Goal: Information Seeking & Learning: Learn about a topic

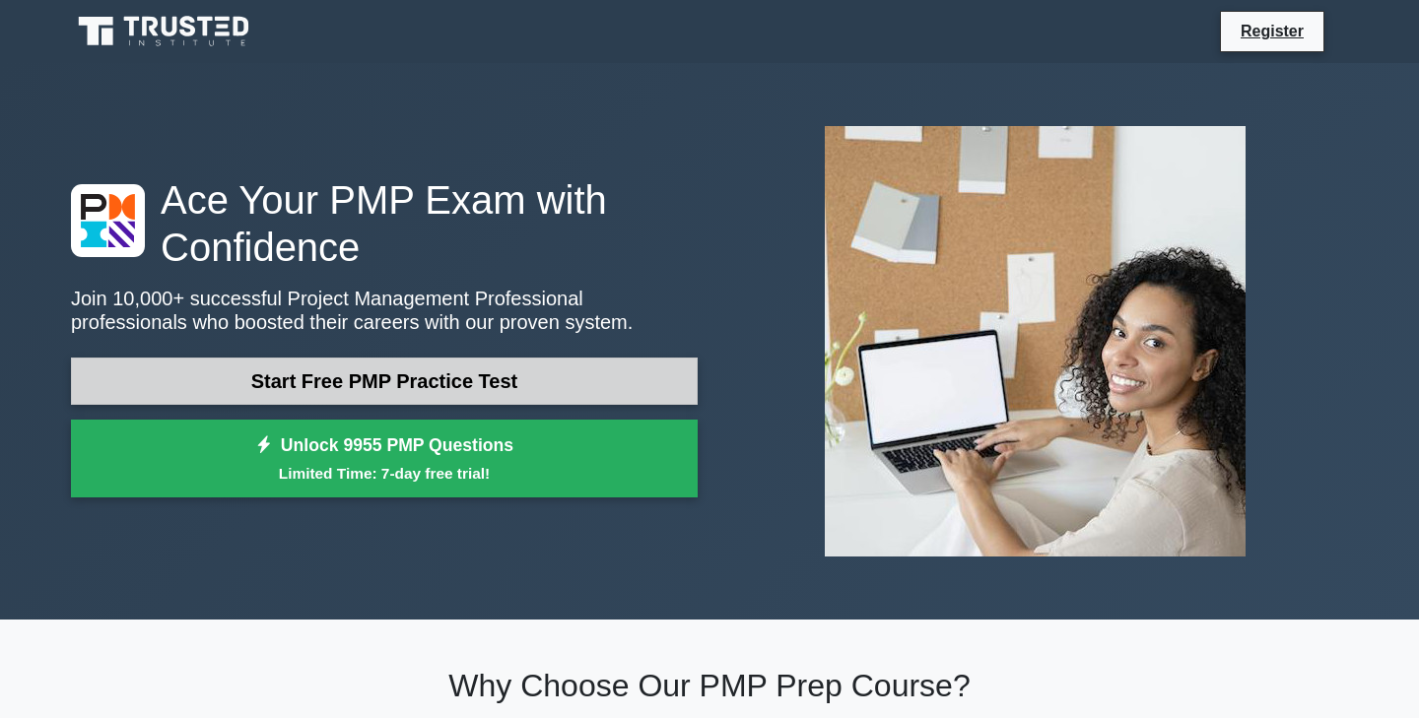
click at [472, 383] on link "Start Free PMP Practice Test" at bounding box center [384, 381] width 627 height 47
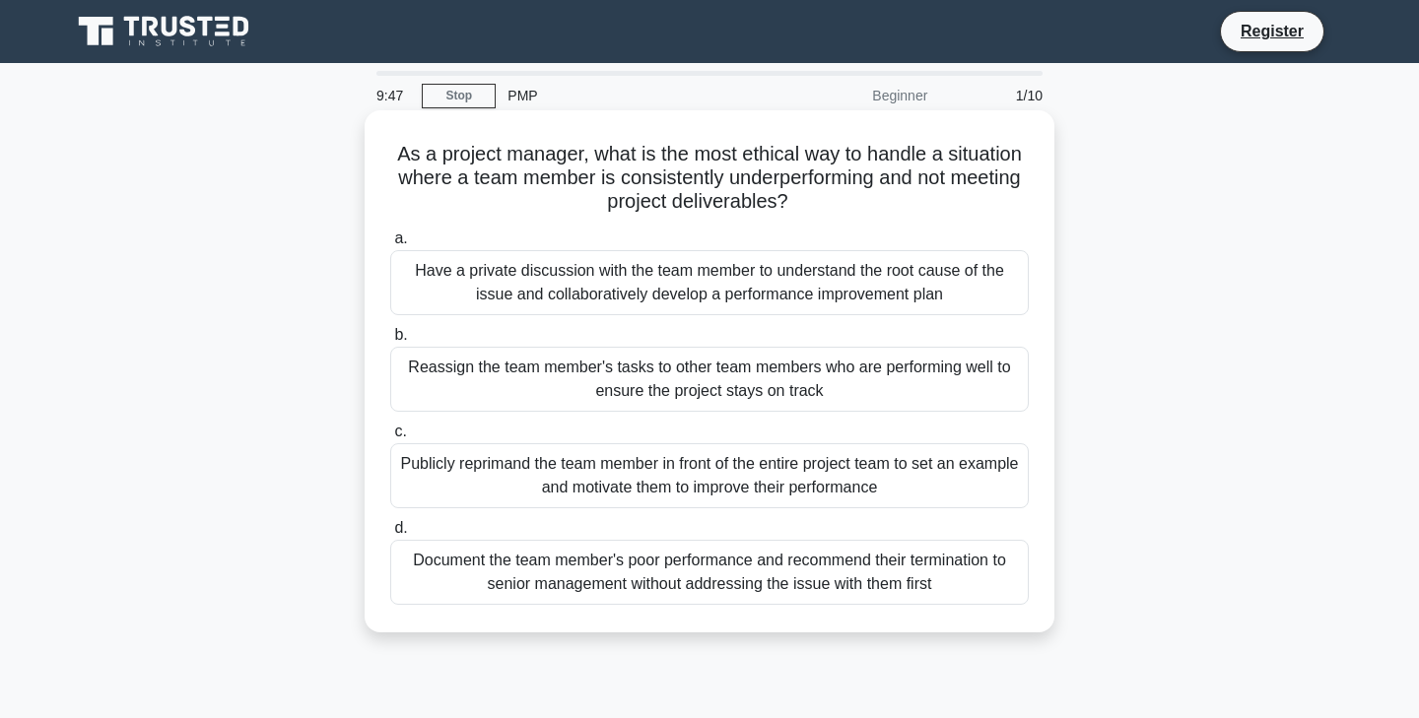
click at [708, 279] on div "Have a private discussion with the team member to understand the root cause of …" at bounding box center [709, 282] width 638 height 65
click at [390, 245] on input "a. Have a private discussion with the team member to understand the root cause …" at bounding box center [390, 239] width 0 height 13
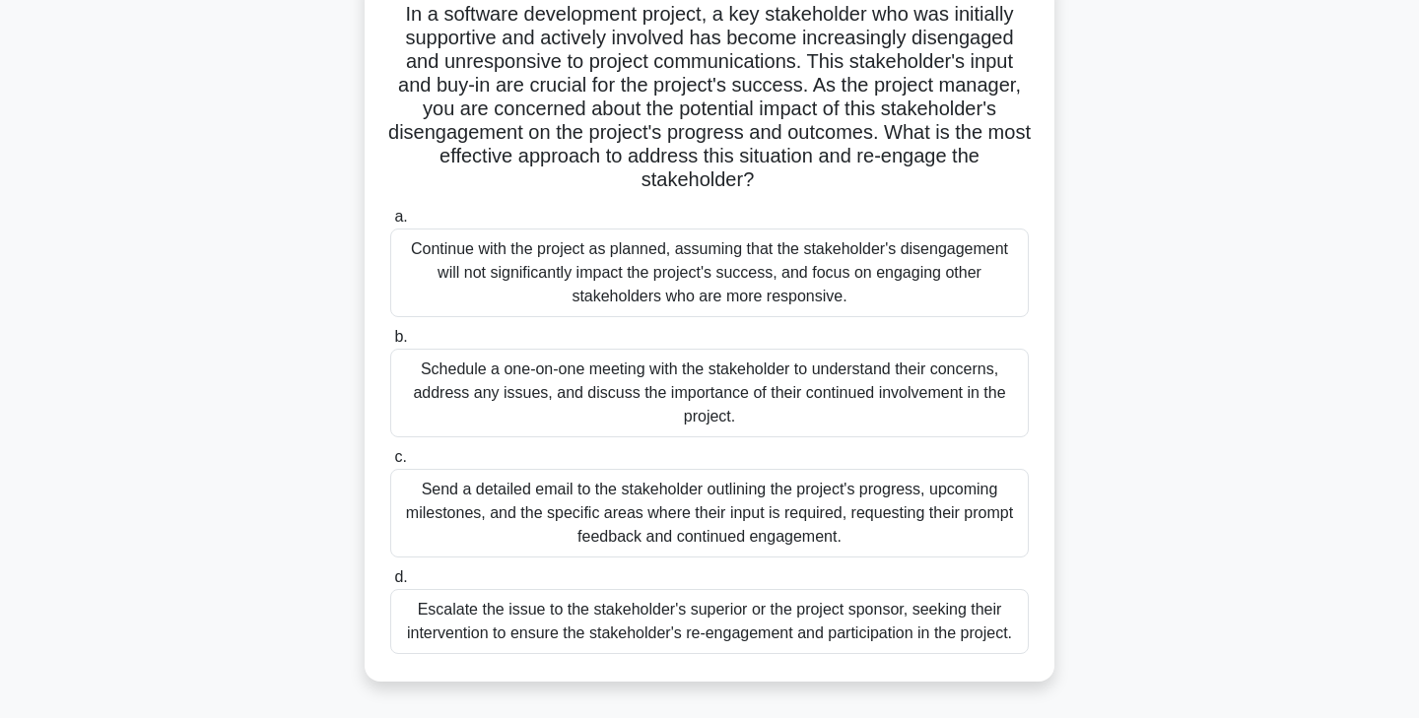
scroll to position [142, 0]
click at [731, 408] on div "Schedule a one-on-one meeting with the stakeholder to understand their concerns…" at bounding box center [709, 391] width 638 height 89
click at [390, 342] on input "b. Schedule a one-on-one meeting with the stakeholder to understand their conce…" at bounding box center [390, 335] width 0 height 13
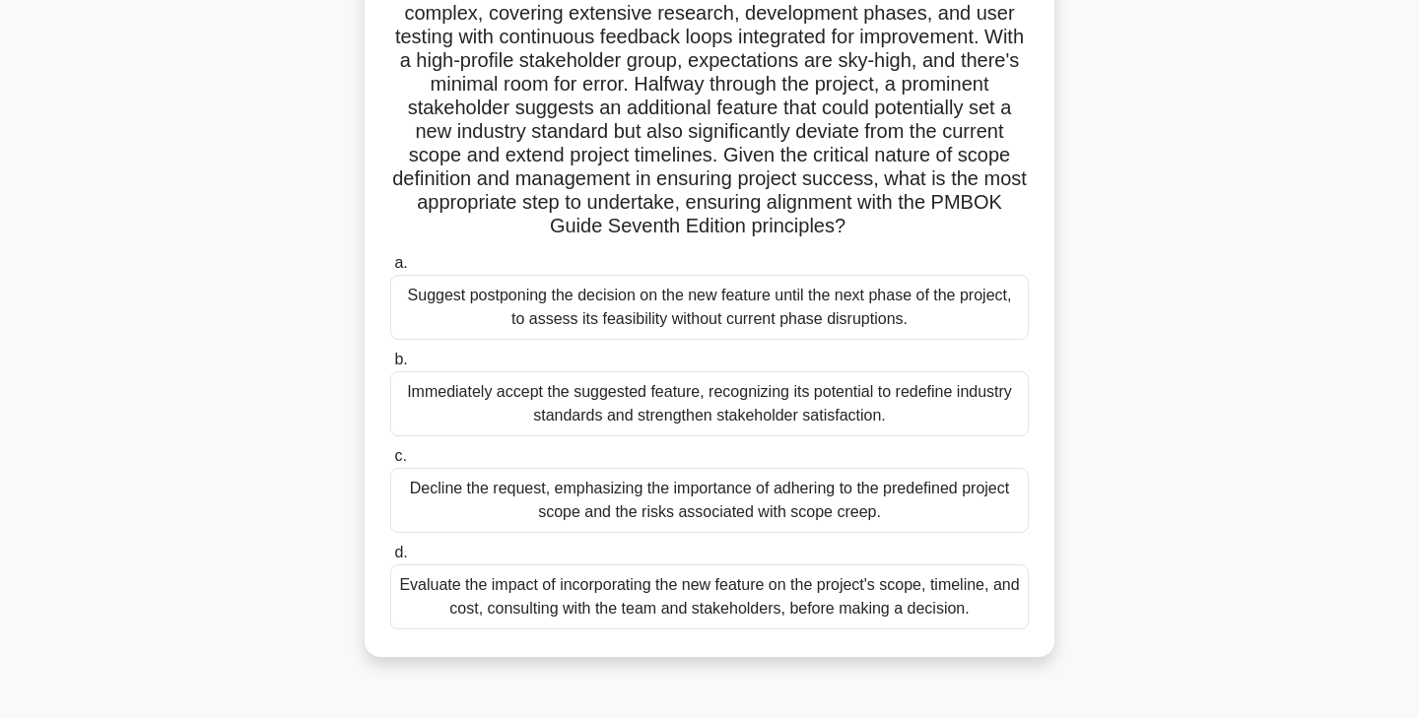
scroll to position [210, 0]
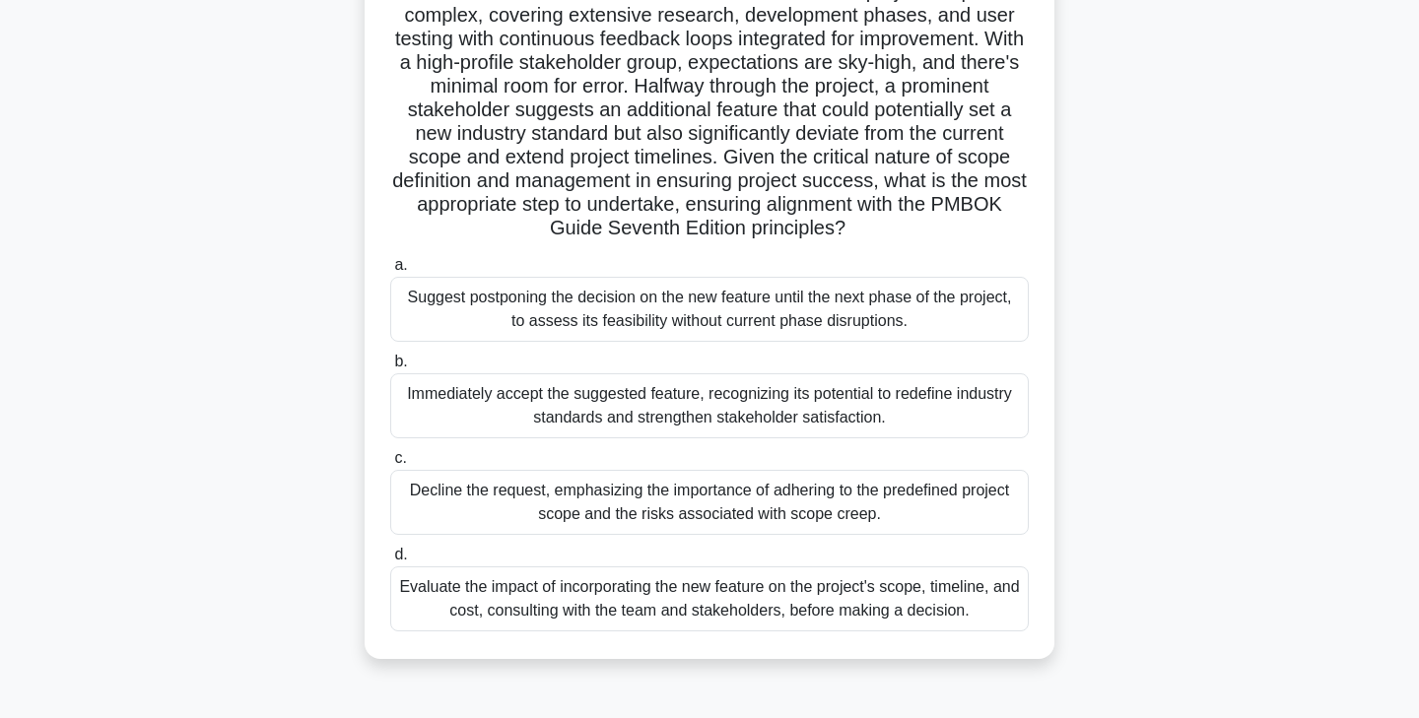
click at [1004, 585] on div "Evaluate the impact of incorporating the new feature on the project's scope, ti…" at bounding box center [709, 599] width 638 height 65
click at [390, 562] on input "d. Evaluate the impact of incorporating the new feature on the project's scope,…" at bounding box center [390, 555] width 0 height 13
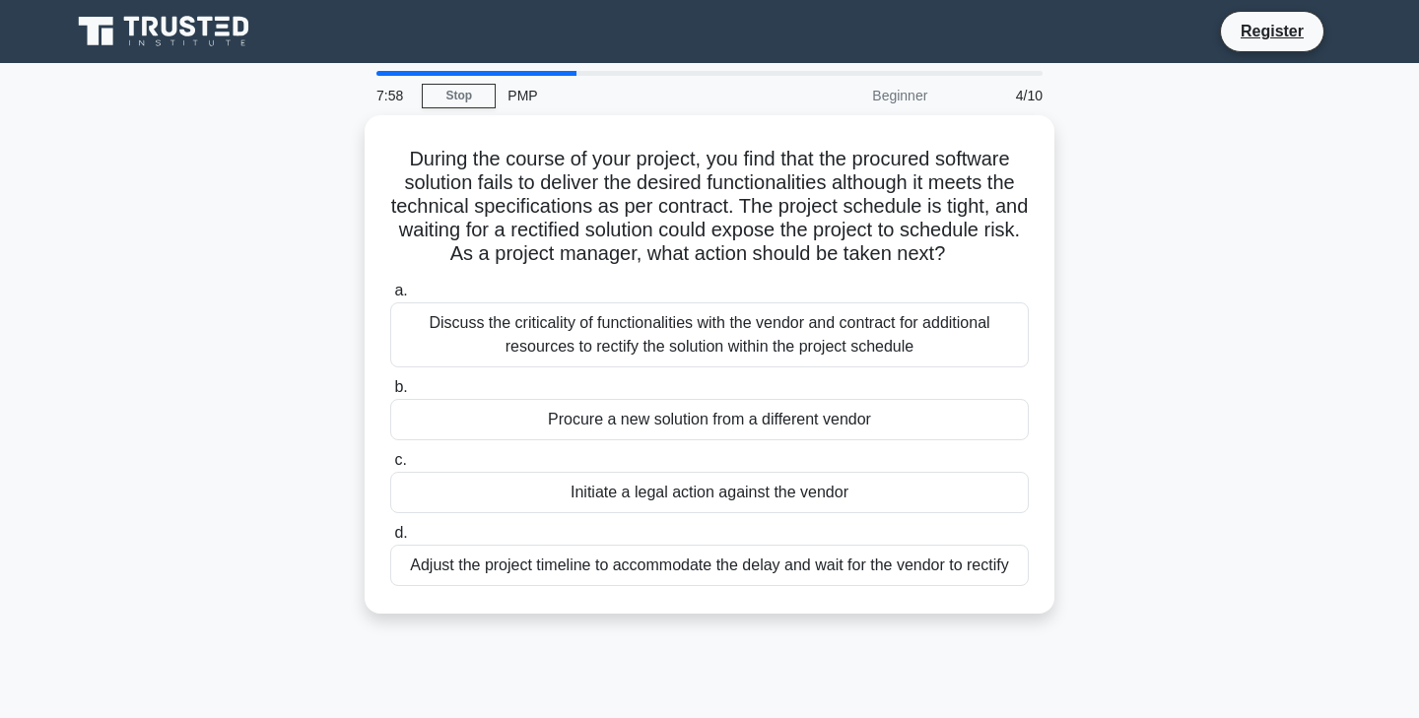
scroll to position [6, 0]
